Goal: Task Accomplishment & Management: Manage account settings

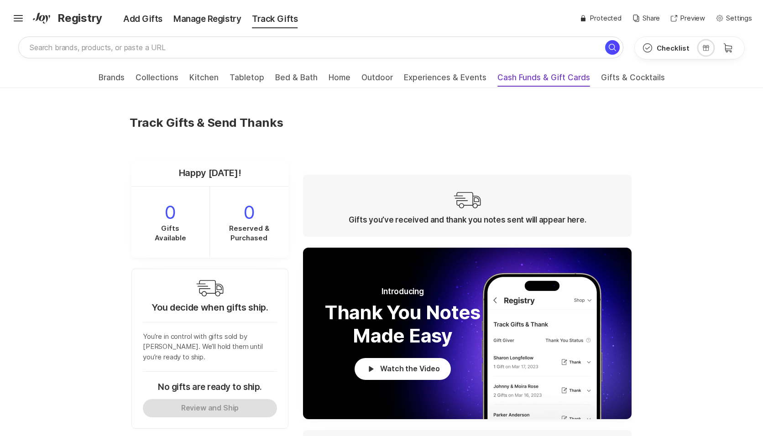
click at [525, 74] on span "Cash Funds & Gift Cards" at bounding box center [543, 80] width 93 height 15
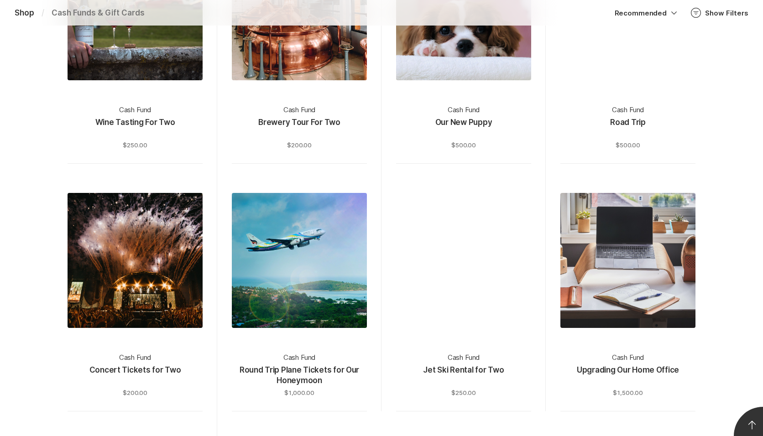
scroll to position [3175, 0]
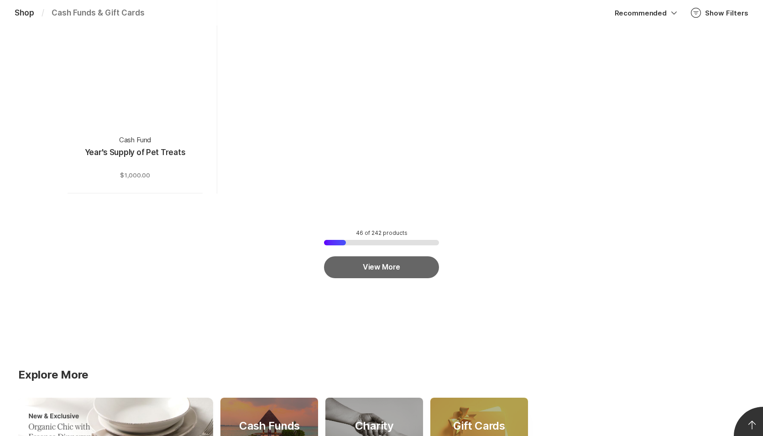
click at [396, 268] on button "View More" at bounding box center [381, 267] width 115 height 22
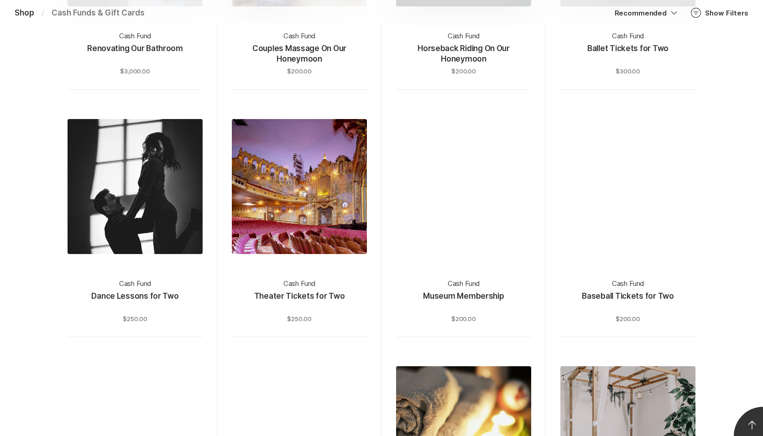
scroll to position [4238, 0]
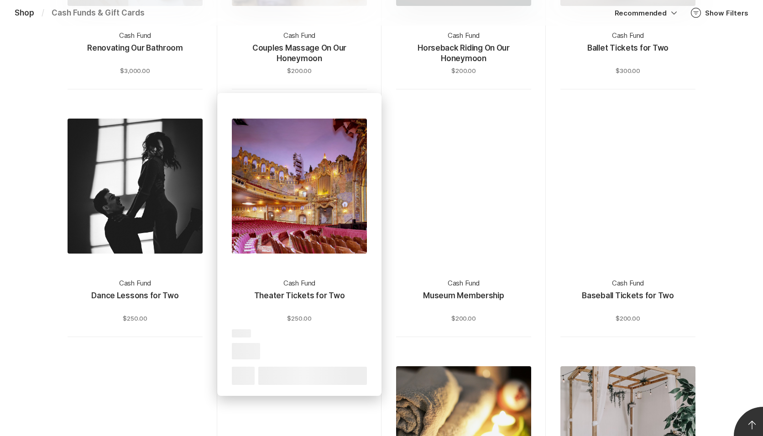
click at [286, 223] on div at bounding box center [299, 186] width 135 height 135
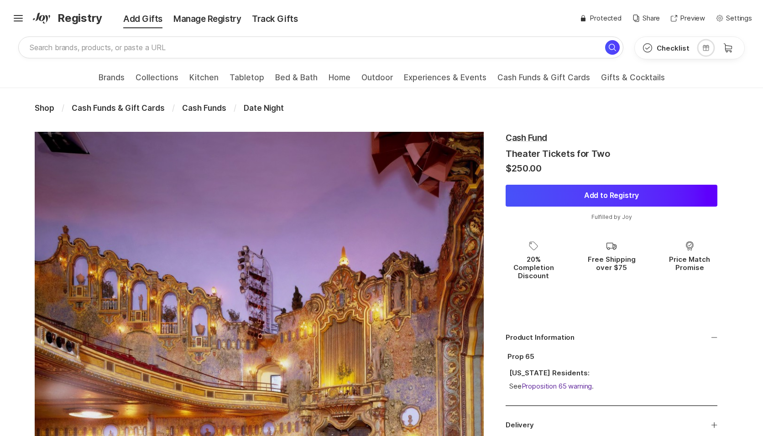
click at [558, 193] on button "Add to Registry" at bounding box center [611, 196] width 212 height 22
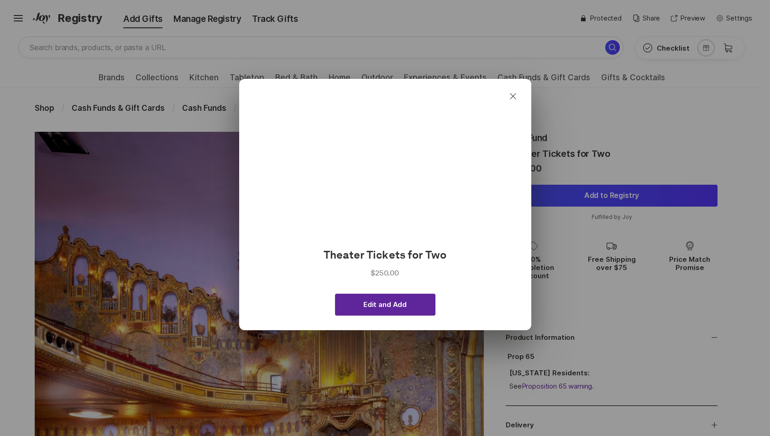
click at [387, 308] on span "Edit and Add" at bounding box center [384, 305] width 43 height 8
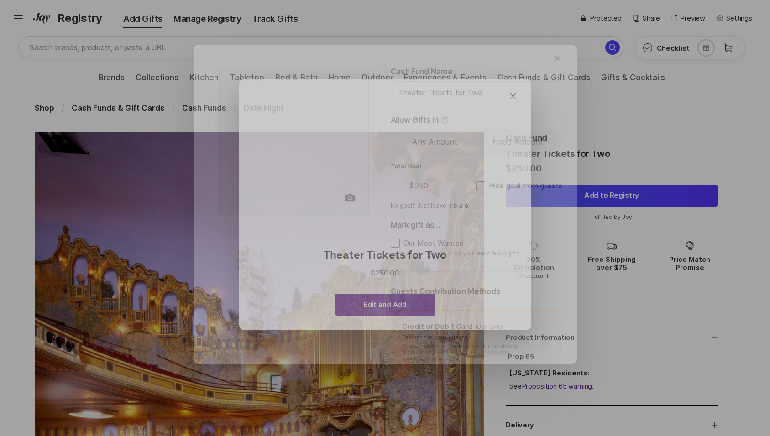
type textarea "x"
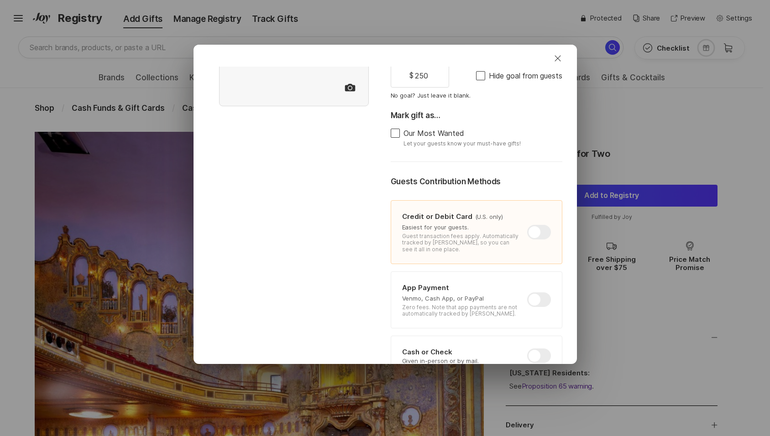
scroll to position [119, 0]
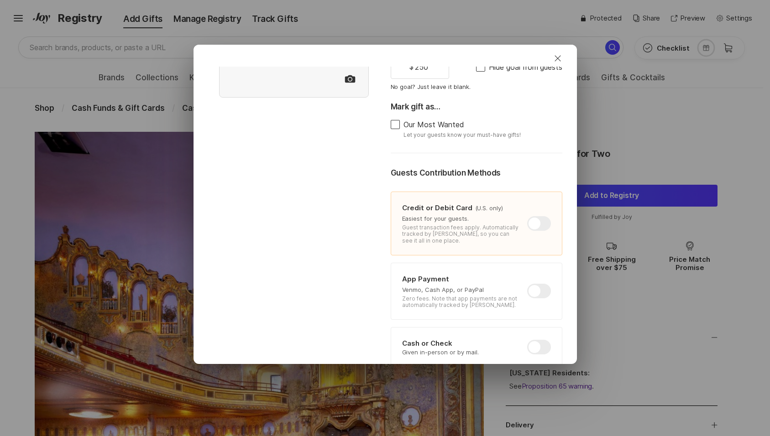
click at [527, 223] on div at bounding box center [539, 223] width 24 height 15
click at [527, 217] on input "checkbox" at bounding box center [527, 216] width 0 height 0
checkbox input "false"
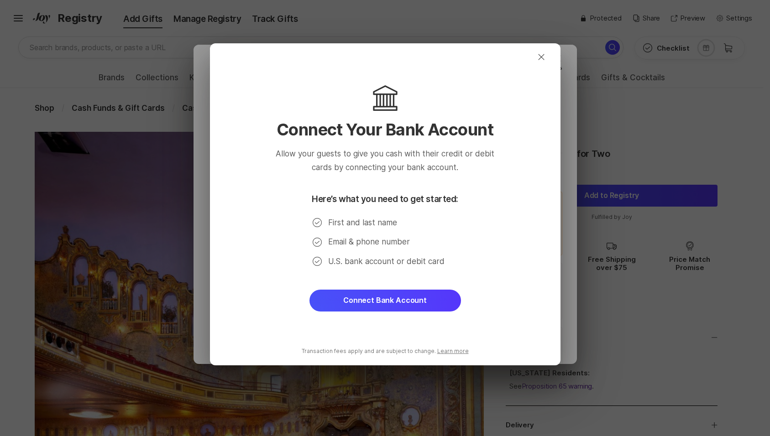
click at [416, 301] on button "Connect Bank Account" at bounding box center [384, 301] width 151 height 22
type textarea "x"
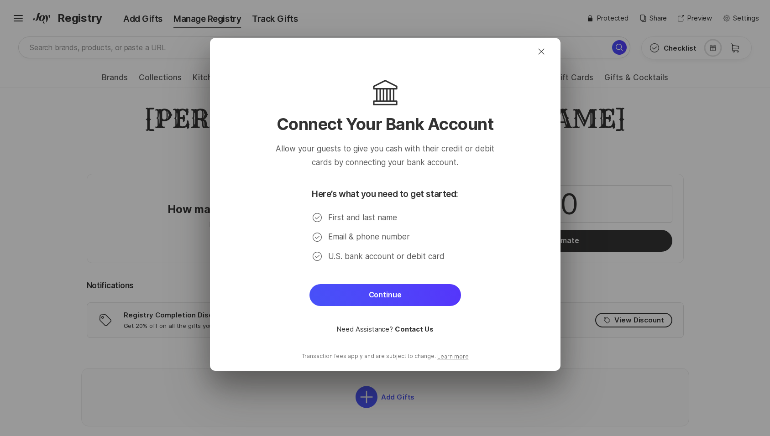
click at [431, 300] on button "Continue" at bounding box center [384, 295] width 151 height 22
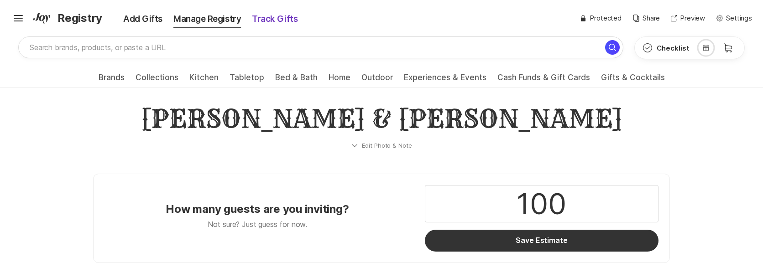
click at [263, 20] on div "Track Gifts" at bounding box center [274, 19] width 57 height 13
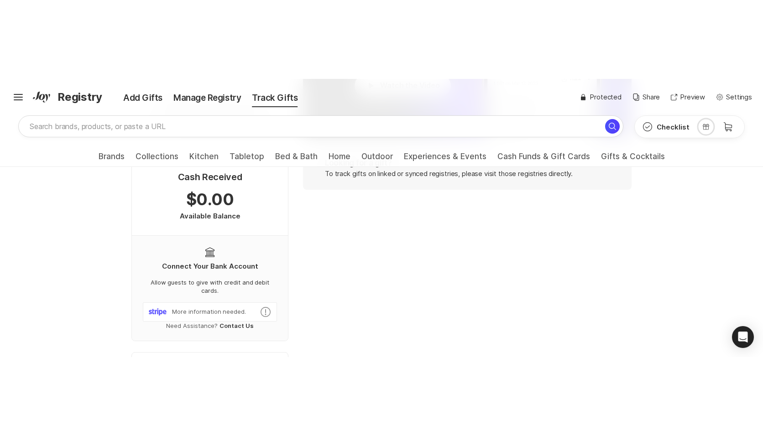
scroll to position [363, 0]
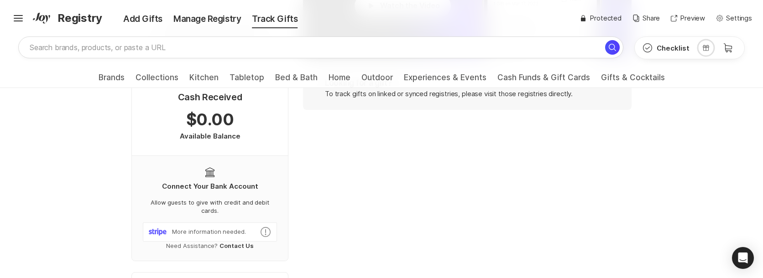
click at [193, 228] on p "More information needed." at bounding box center [209, 232] width 74 height 8
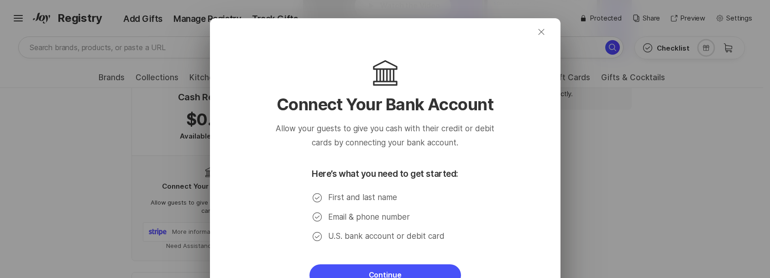
click at [536, 35] on icon "Close" at bounding box center [541, 31] width 11 height 11
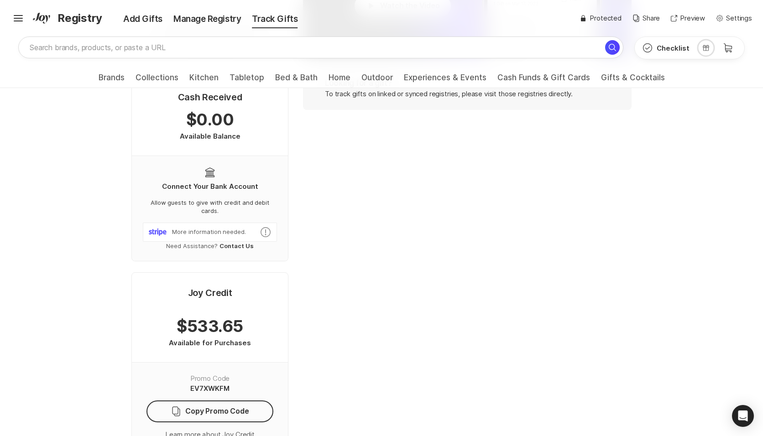
click at [667, 251] on div "Track Gifts & Send Thanks Happy Saturday! 0 Gifts Available 0 Reserved & Purcha…" at bounding box center [381, 392] width 763 height 1335
